Goal: Check status

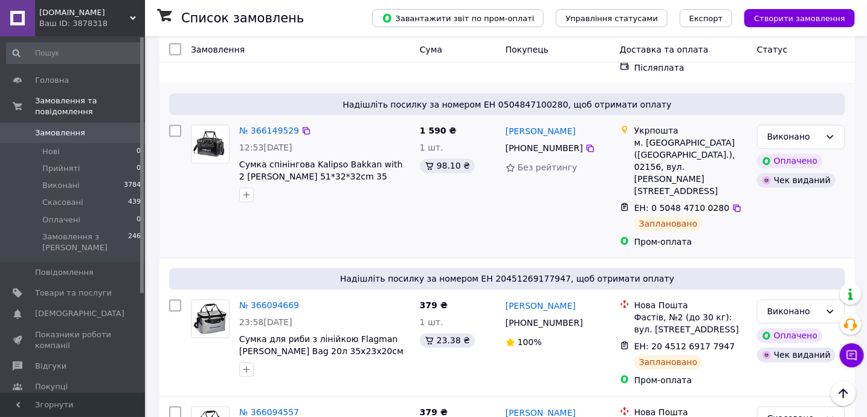
scroll to position [806, 0]
click at [586, 143] on icon at bounding box center [591, 148] width 10 height 10
click at [253, 126] on link "№ 366149529" at bounding box center [269, 131] width 60 height 10
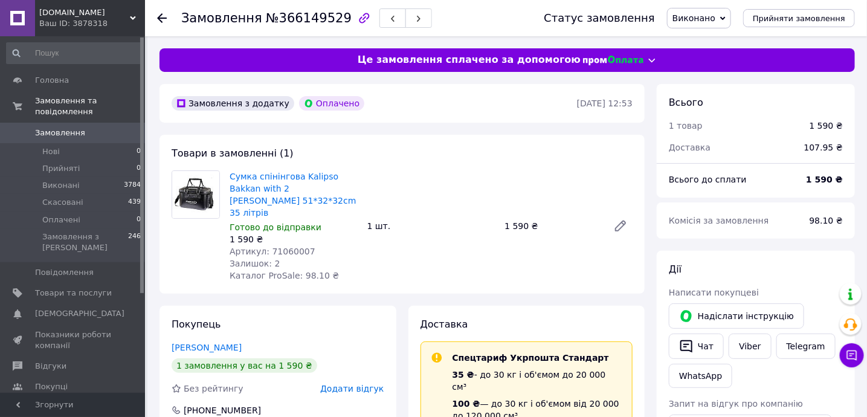
click at [301, 27] on div "Замовлення №366149529" at bounding box center [306, 18] width 251 height 21
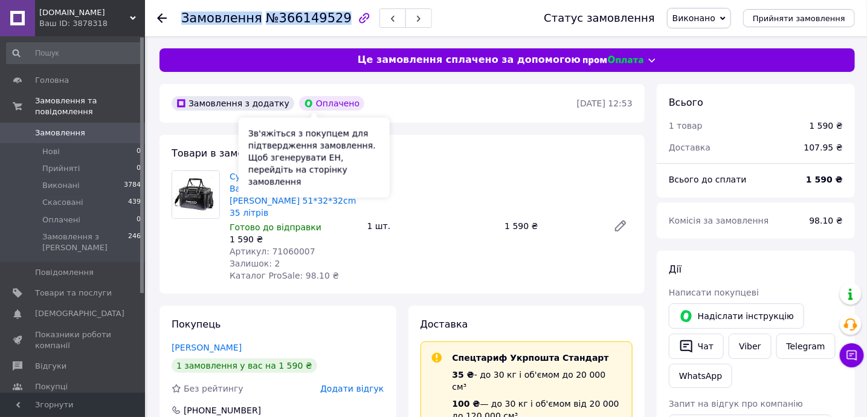
copy h1 "Замовлення №366149529"
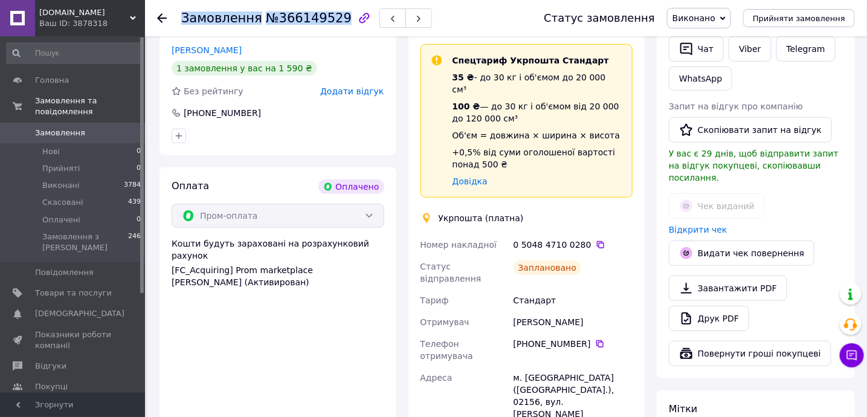
scroll to position [322, 0]
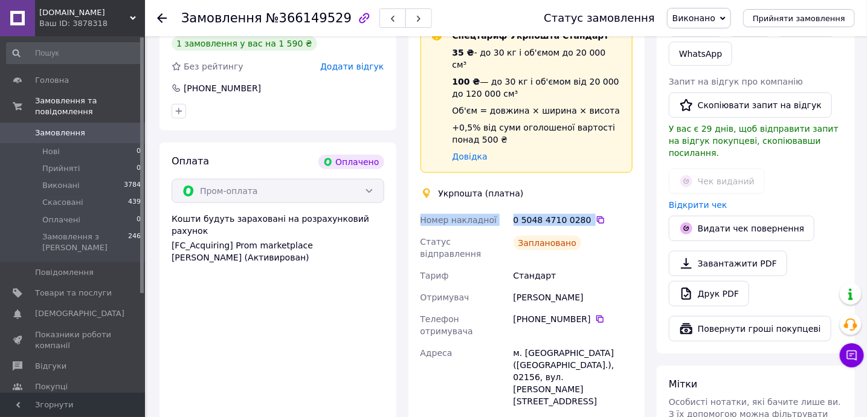
drag, startPoint x: 608, startPoint y: 196, endPoint x: 416, endPoint y: 198, distance: 192.2
click at [416, 198] on div "Доставка Спецтариф Укрпошта Стандарт 35 ₴ - до 30 кг і об'ємом до 20 000 см³ 10…" at bounding box center [527, 254] width 237 height 540
copy div "Номер накладної 0 5048 4710 0280"
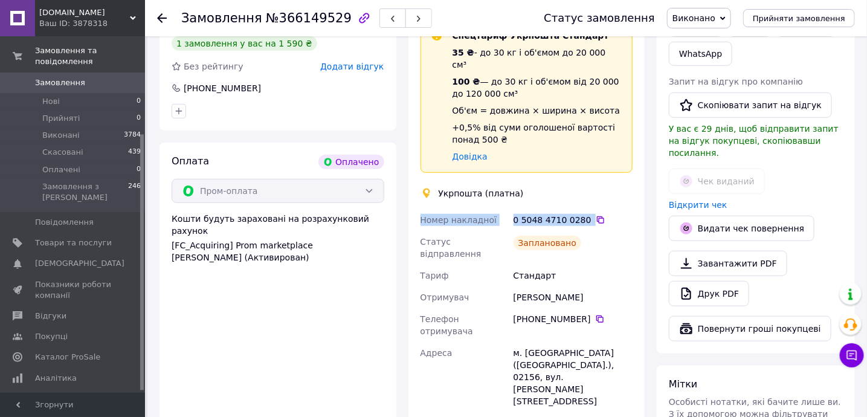
scroll to position [138, 0]
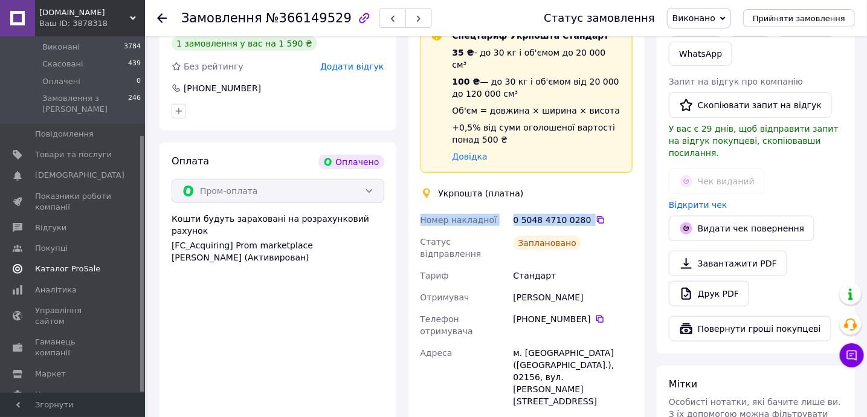
click at [60, 263] on span "Каталог ProSale" at bounding box center [67, 268] width 65 height 11
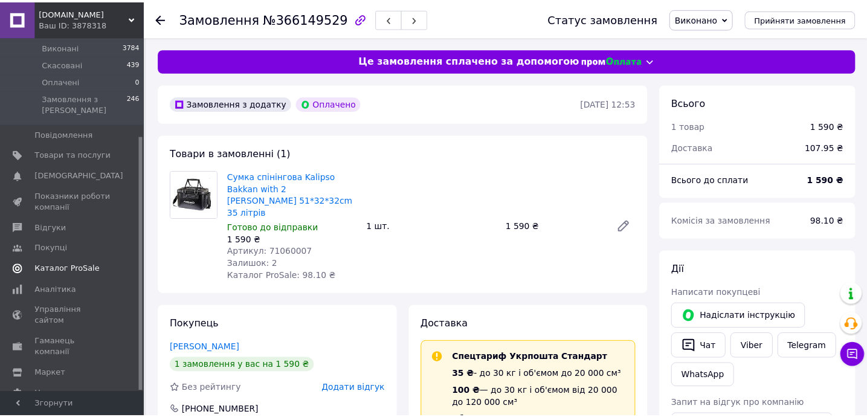
scroll to position [52, 0]
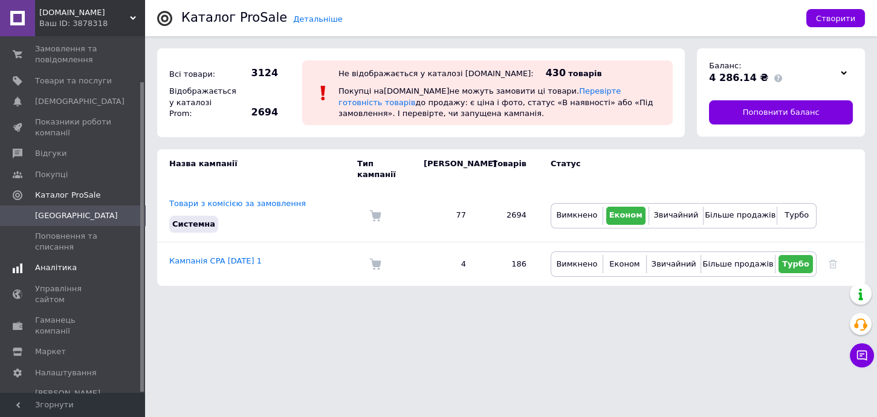
click at [63, 277] on link "Аналітика" at bounding box center [74, 267] width 148 height 21
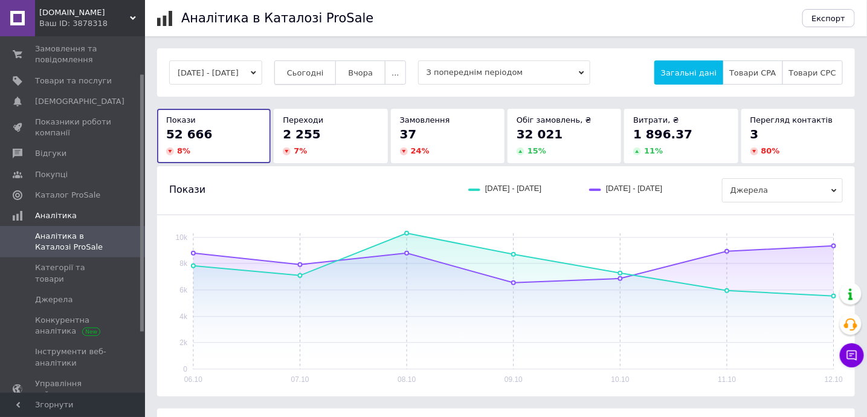
click at [314, 75] on span "Сьогодні" at bounding box center [305, 72] width 37 height 9
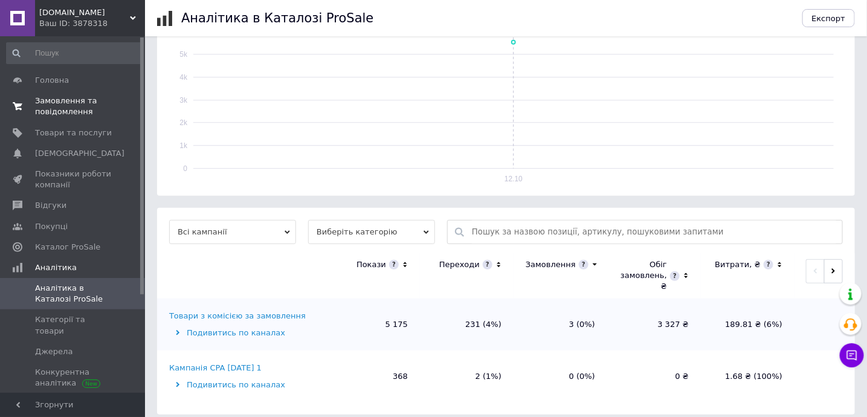
click at [63, 95] on span "Замовлення та повідомлення" at bounding box center [73, 106] width 77 height 22
